Goal: Task Accomplishment & Management: Manage account settings

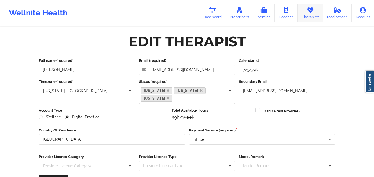
click at [307, 5] on link "Therapists" at bounding box center [310, 13] width 26 height 18
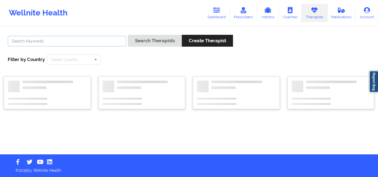
click at [111, 42] on input "text" at bounding box center [67, 41] width 118 height 11
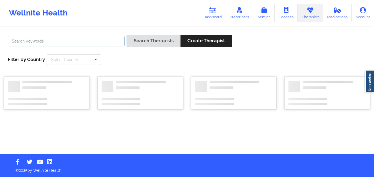
paste input "[PERSON_NAME]"
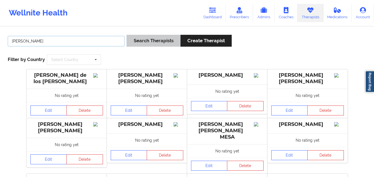
type input "[PERSON_NAME]"
click at [160, 38] on button "Search Therapists" at bounding box center [153, 41] width 54 height 12
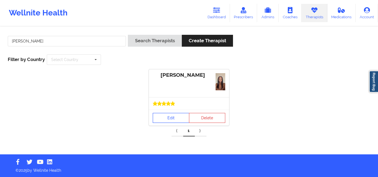
click at [175, 115] on link "Edit" at bounding box center [171, 118] width 36 height 10
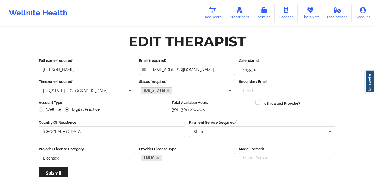
click at [189, 73] on input "[EMAIL_ADDRESS][DOMAIN_NAME]" at bounding box center [187, 70] width 96 height 11
